Goal: Use online tool/utility: Use online tool/utility

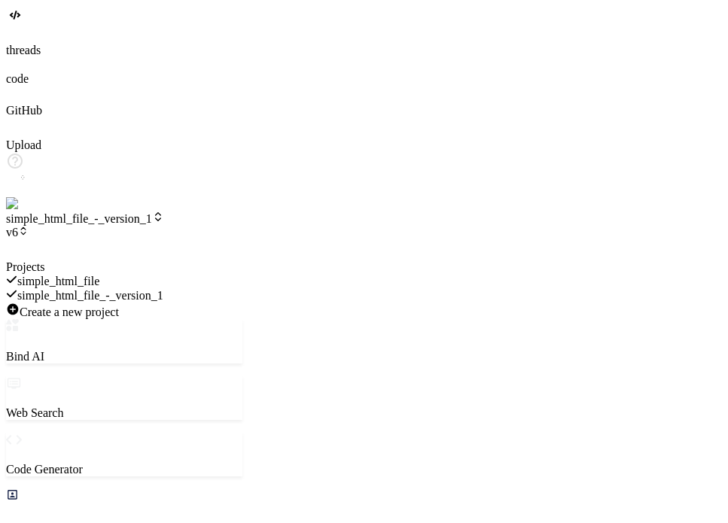
scroll to position [1258, 0]
click at [241, 260] on div at bounding box center [124, 260] width 236 height 0
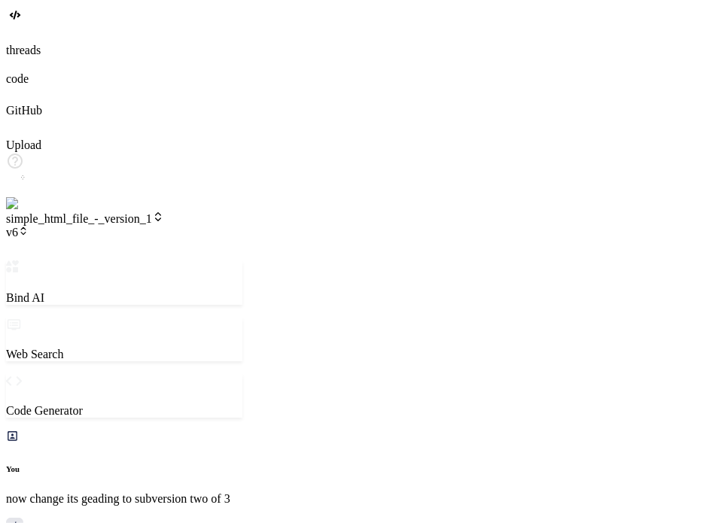
click at [29, 226] on span "v6" at bounding box center [17, 232] width 23 height 13
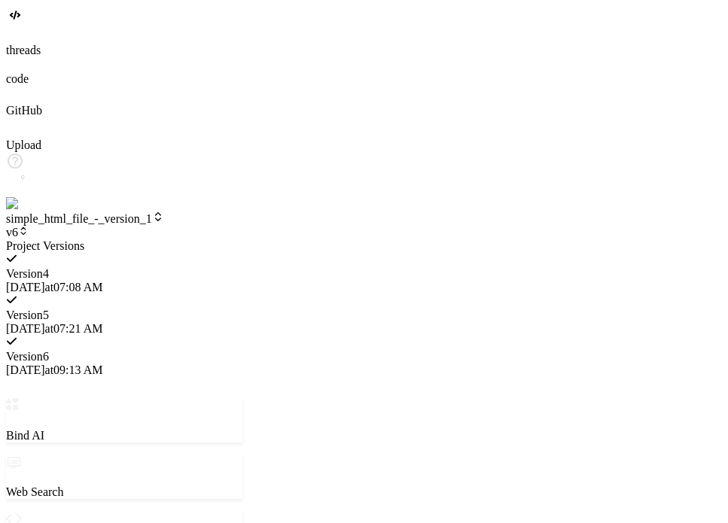
click at [241, 239] on div at bounding box center [124, 239] width 236 height 0
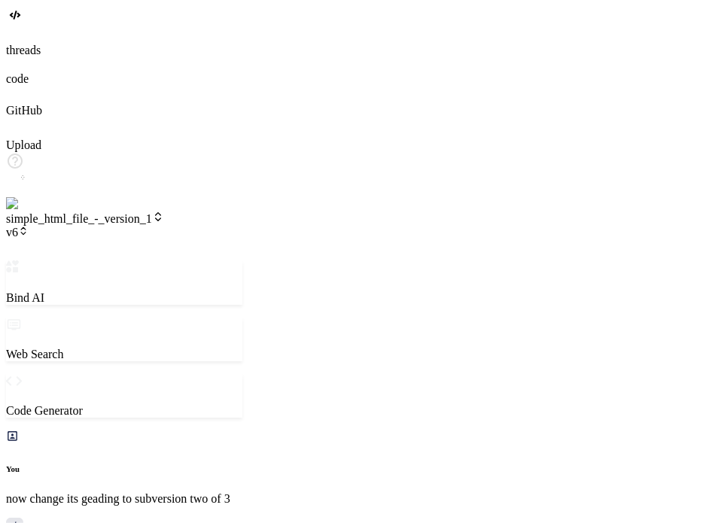
click at [17, 211] on img at bounding box center [30, 204] width 49 height 14
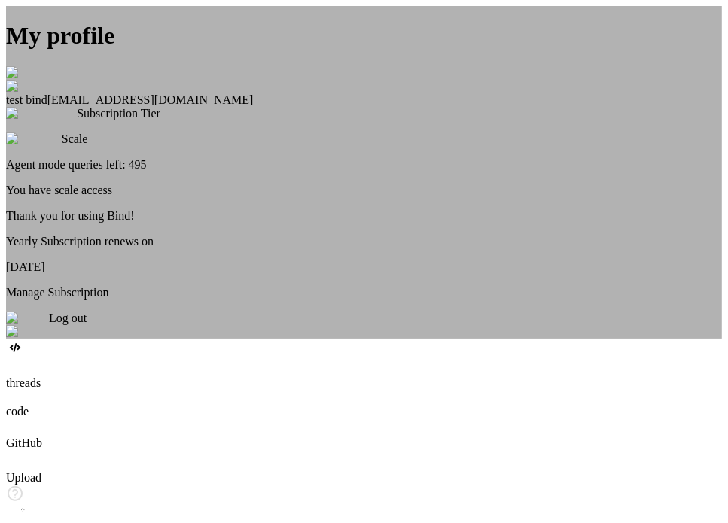
type textarea "x"
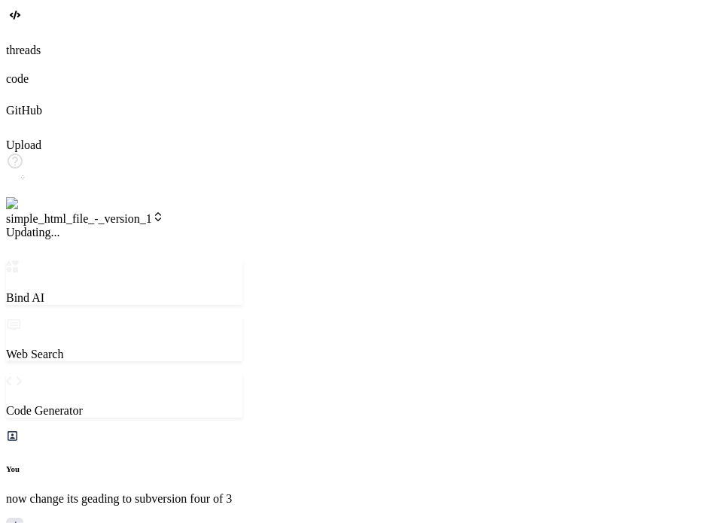
scroll to position [693, 0]
type textarea "x"
